Goal: Task Accomplishment & Management: Use online tool/utility

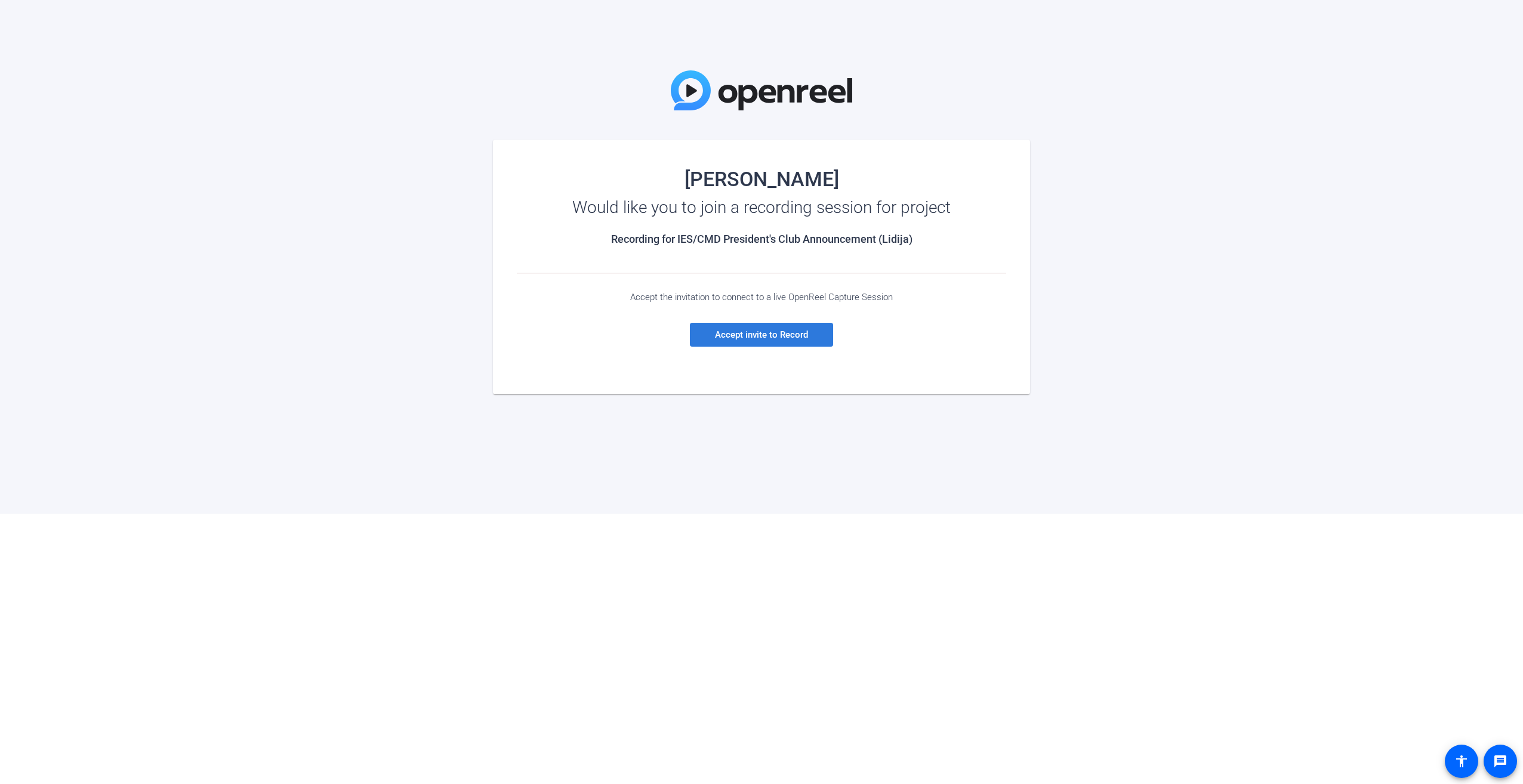
click at [739, 331] on span "Accept invite to Record" at bounding box center [762, 335] width 94 height 11
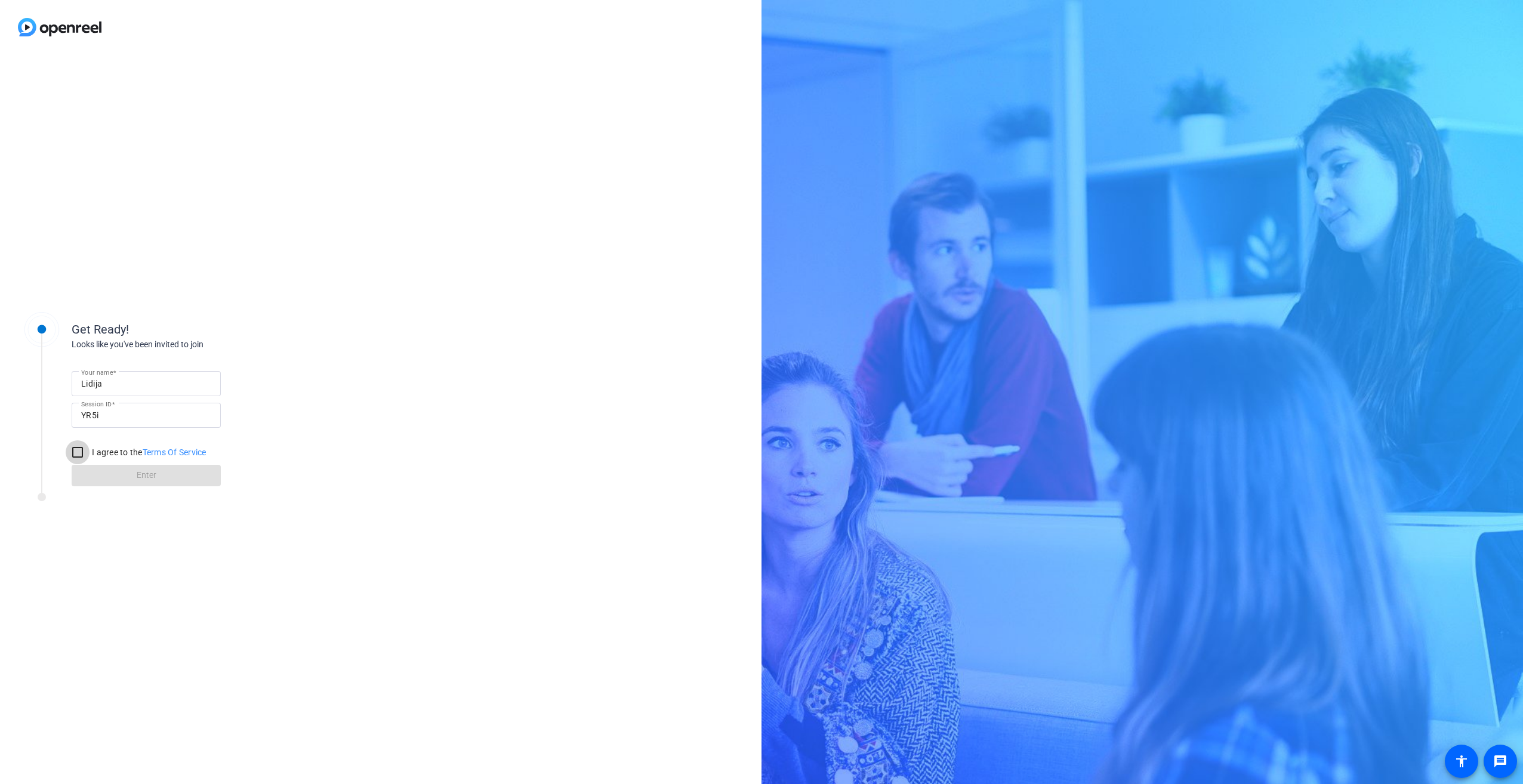
click at [82, 448] on input "I agree to the Terms Of Service" at bounding box center [78, 452] width 24 height 24
checkbox input "true"
click at [135, 473] on span at bounding box center [146, 475] width 149 height 28
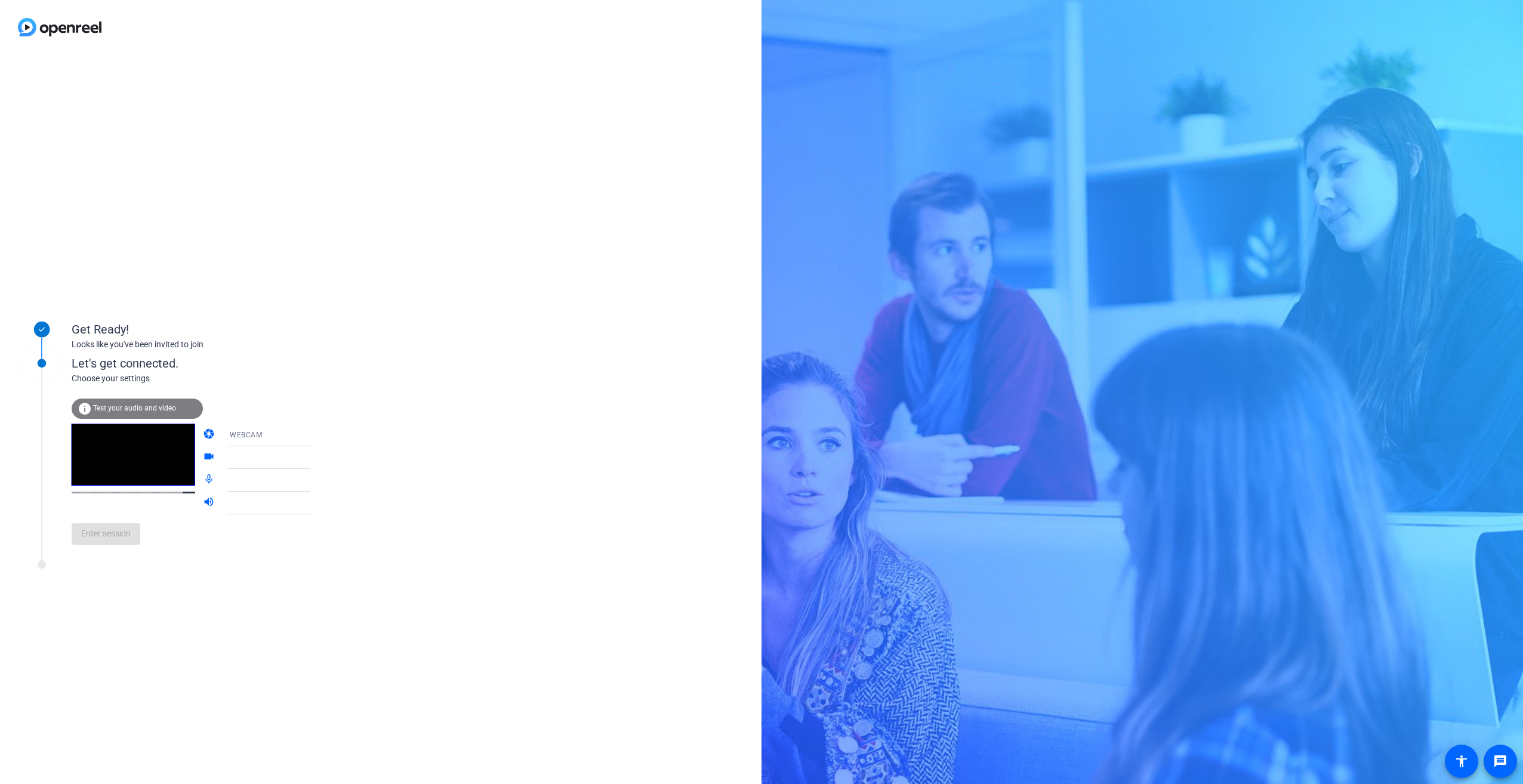
click at [133, 412] on span "Test your audio and video" at bounding box center [134, 408] width 83 height 8
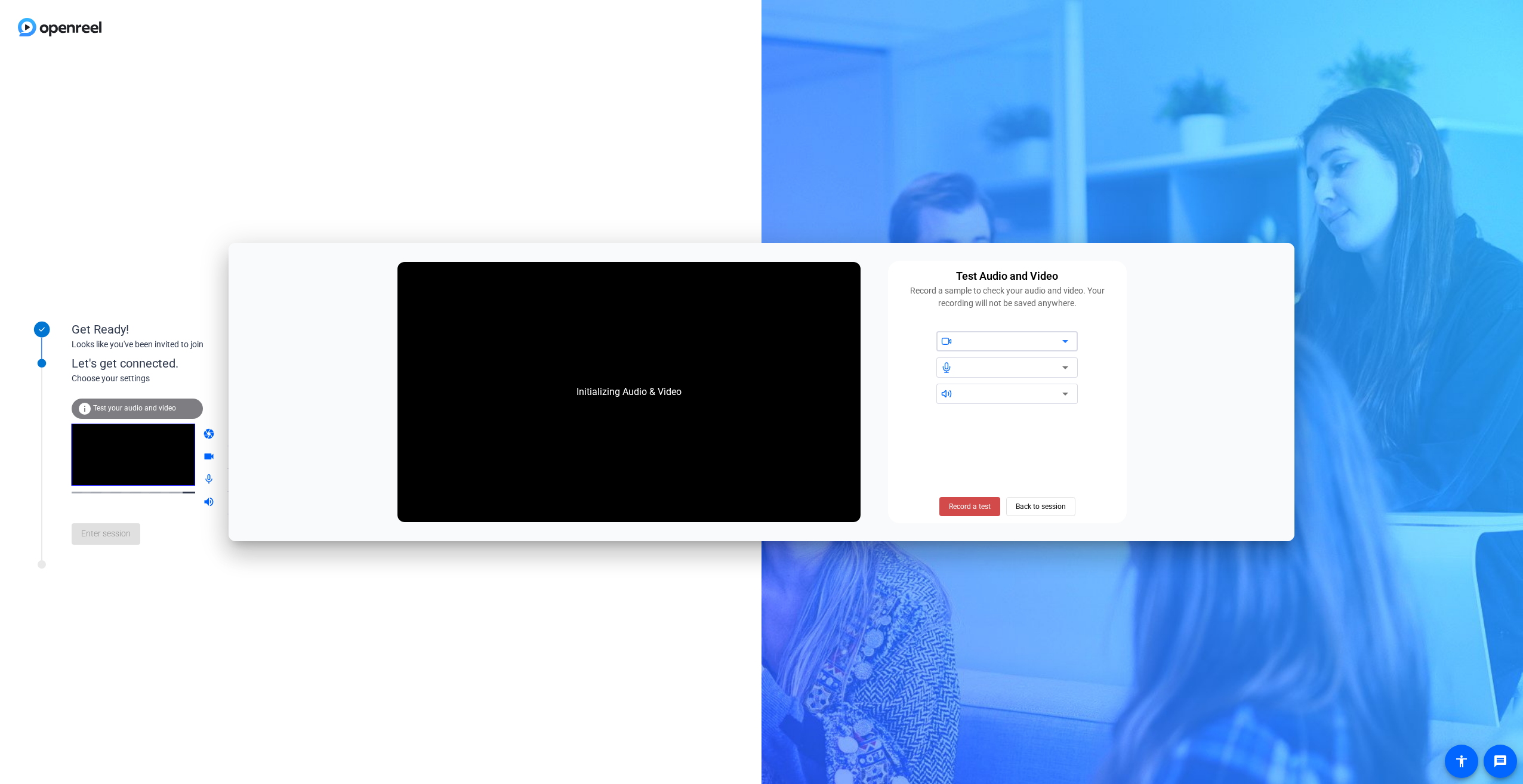
click at [972, 508] on span "Record a test" at bounding box center [969, 506] width 42 height 11
click at [1022, 342] on div at bounding box center [1012, 341] width 102 height 14
click at [959, 513] on span at bounding box center [969, 507] width 73 height 28
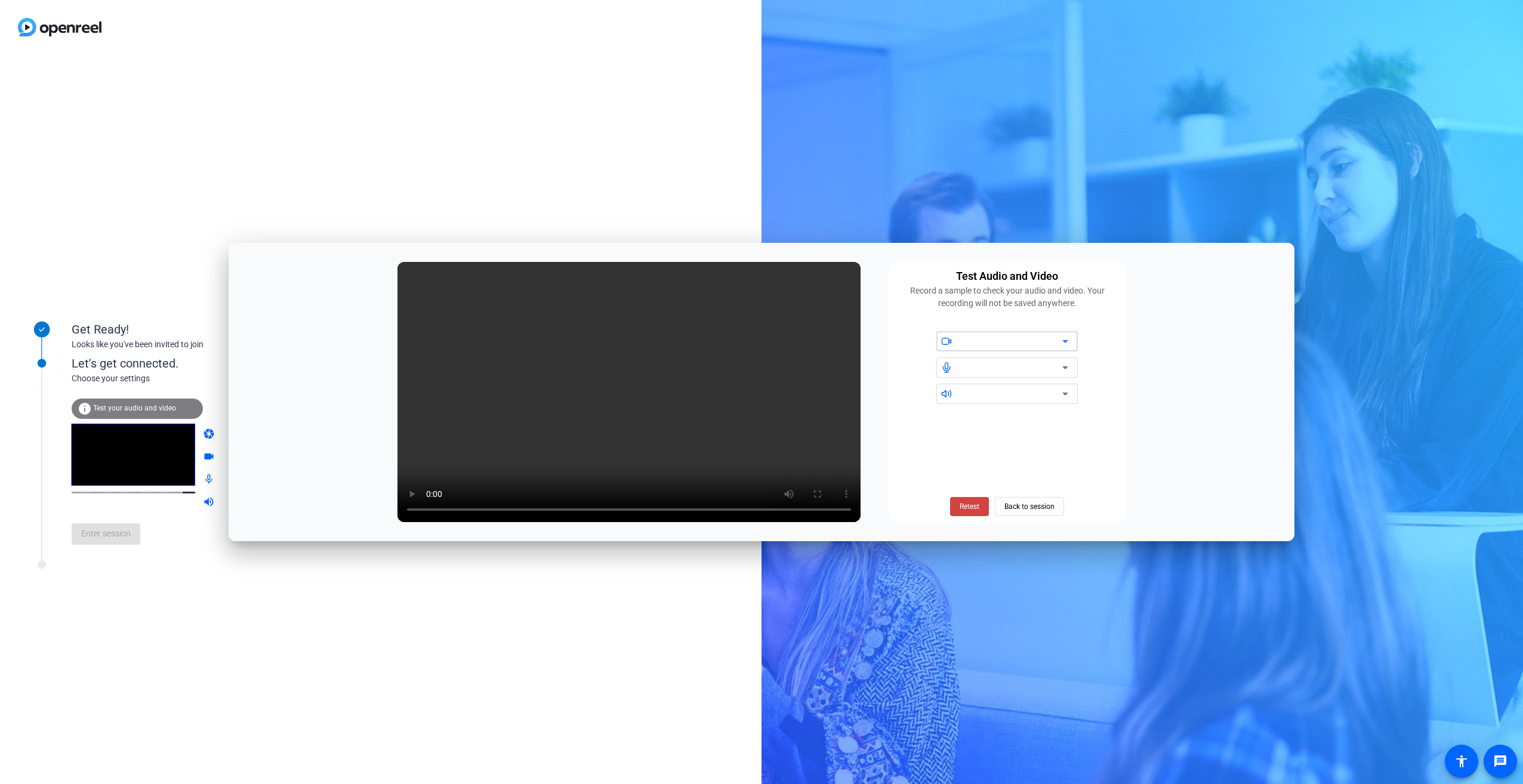
click at [1067, 342] on icon at bounding box center [1065, 341] width 14 height 14
click at [1066, 340] on icon at bounding box center [1065, 341] width 6 height 3
click at [1065, 340] on icon at bounding box center [1065, 341] width 6 height 3
click at [997, 346] on div at bounding box center [1012, 341] width 102 height 14
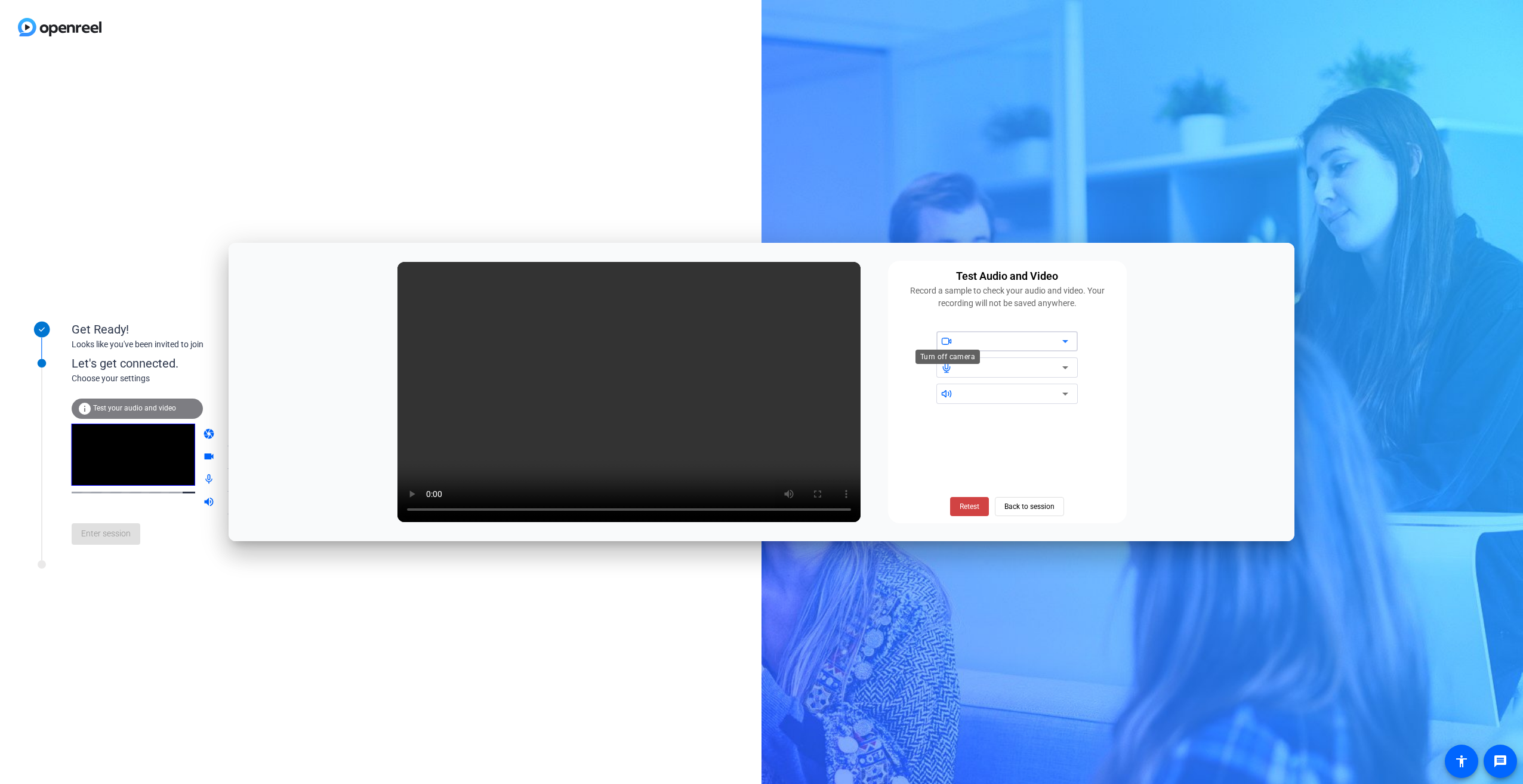
click at [939, 341] on span at bounding box center [947, 341] width 22 height 8
click at [955, 362] on div at bounding box center [1002, 367] width 132 height 20
click at [1028, 508] on span "Back to session" at bounding box center [1030, 506] width 50 height 23
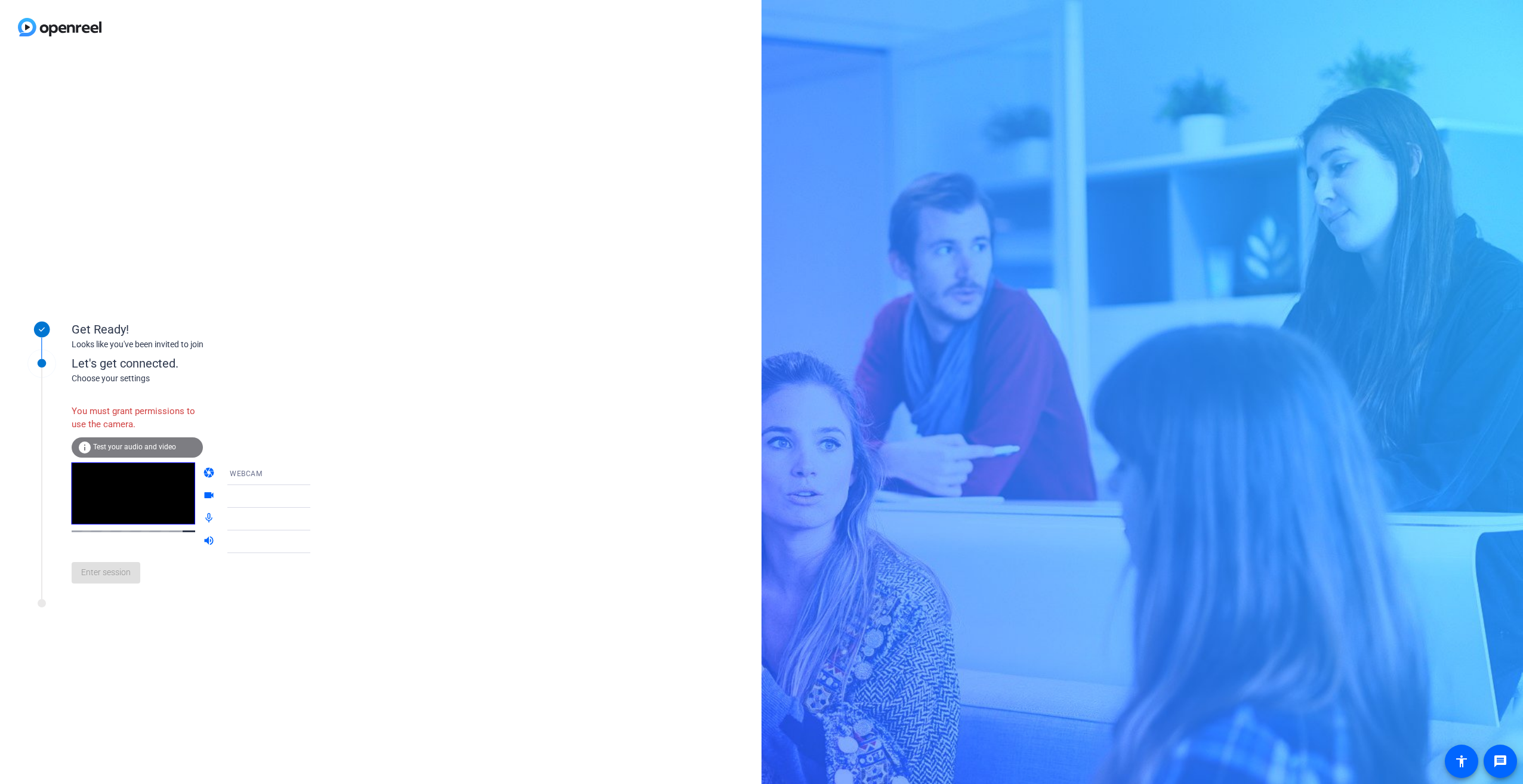
click at [123, 445] on span "Test your audio and video" at bounding box center [134, 447] width 83 height 8
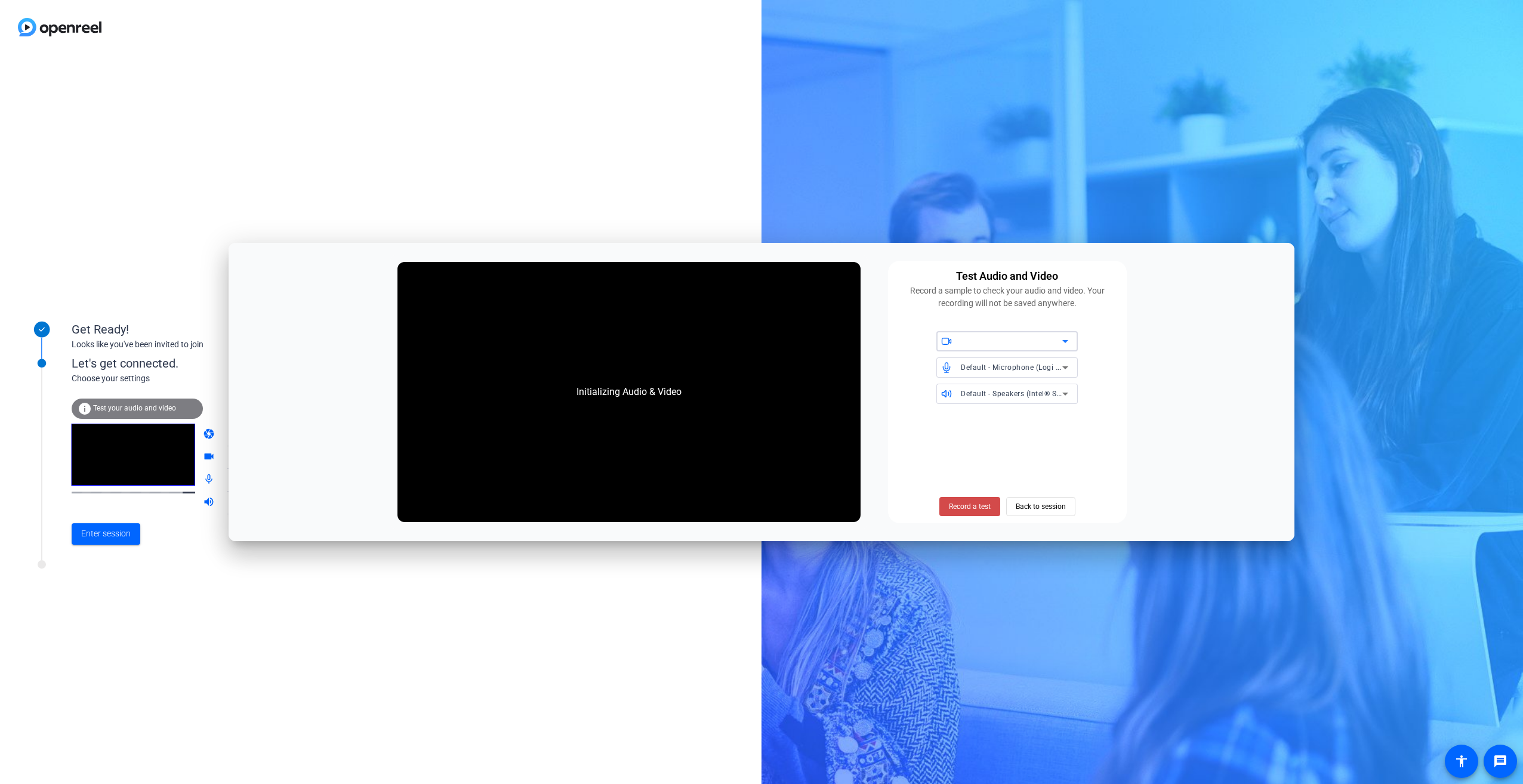
click at [978, 503] on span "Record a test" at bounding box center [969, 506] width 42 height 11
click at [969, 507] on span "Stop Testing (4s)" at bounding box center [969, 506] width 54 height 11
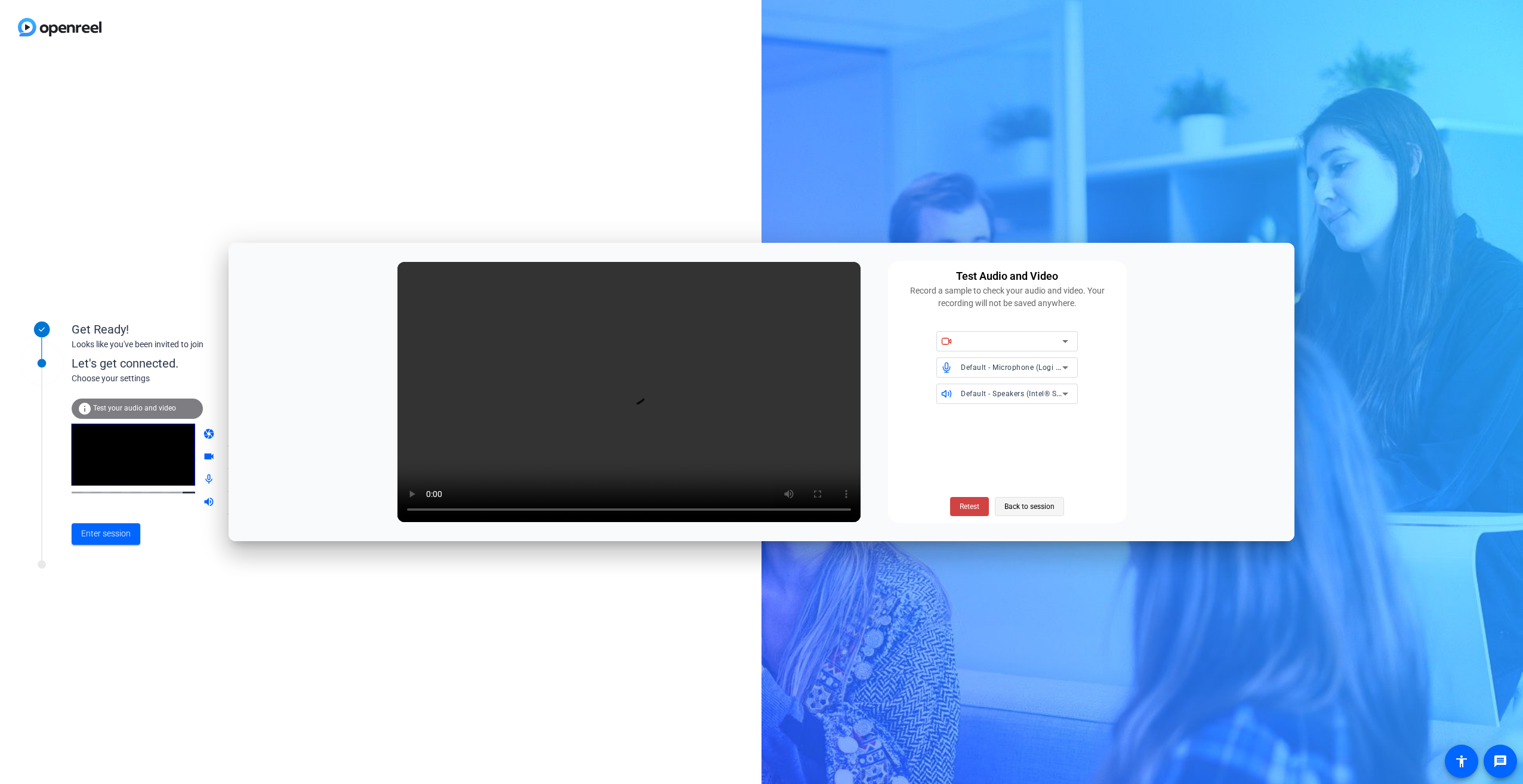
click at [1025, 509] on span "Back to session" at bounding box center [1030, 506] width 50 height 23
